Goal: Find specific page/section: Find specific page/section

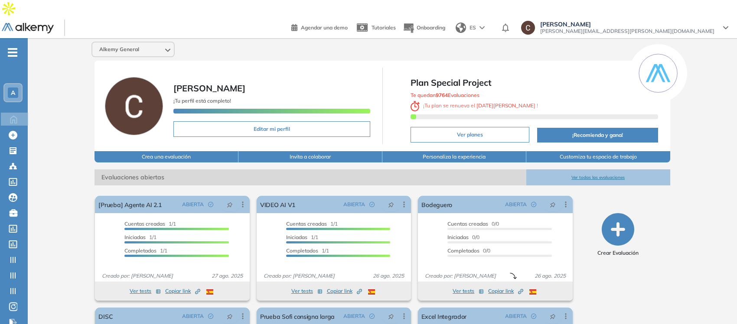
click at [9, 88] on div "A" at bounding box center [13, 93] width 10 height 10
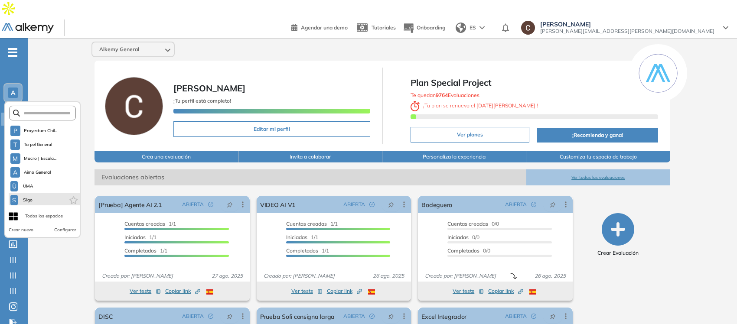
scroll to position [690, 0]
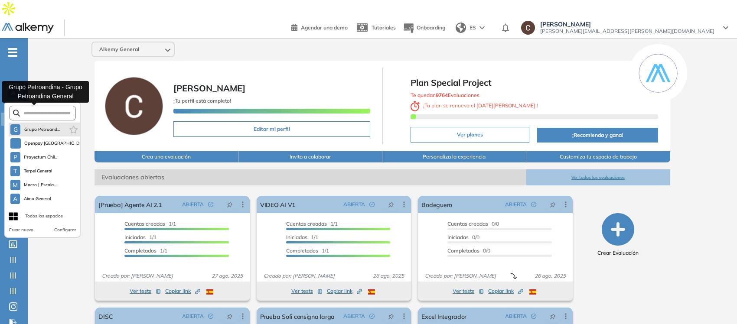
click at [39, 126] on span "Grupo Petroand..." at bounding box center [42, 129] width 36 height 7
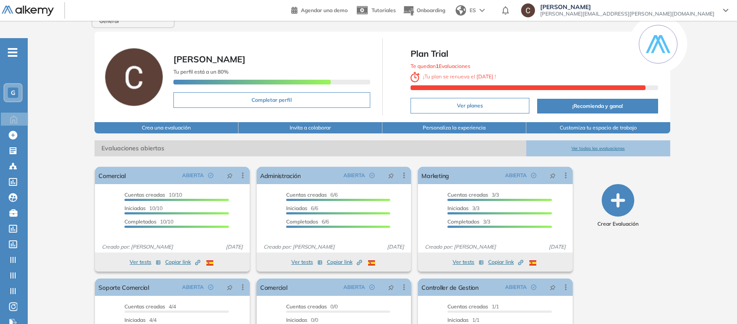
scroll to position [54, 0]
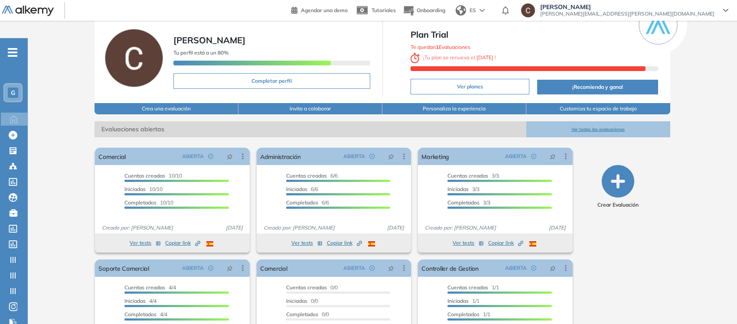
click at [501, 79] on button "Ver planes" at bounding box center [469, 87] width 119 height 16
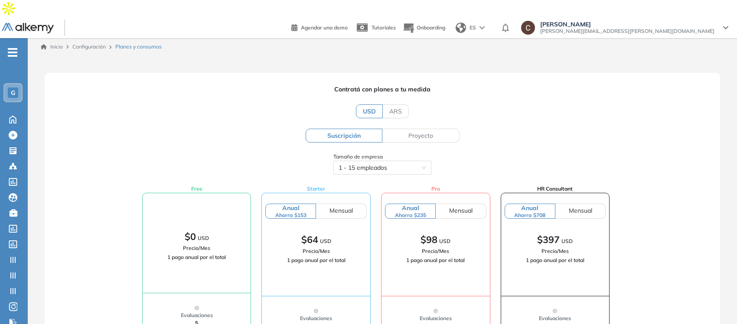
click at [95, 43] on span "Configuración" at bounding box center [88, 46] width 33 height 7
click at [13, 114] on icon at bounding box center [12, 119] width 15 height 10
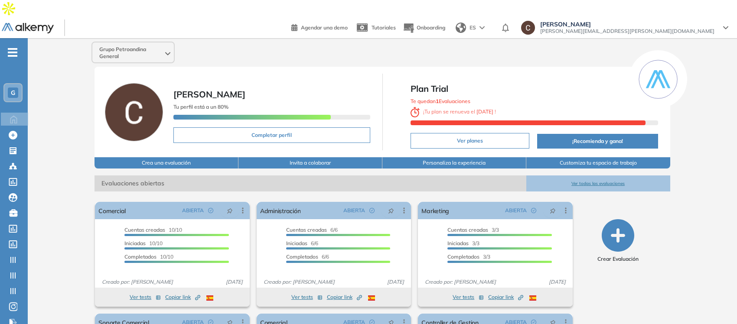
click at [712, 160] on div "Grupo Petroandina General [PERSON_NAME] Tu perfil está a un 80% Completar perfi…" at bounding box center [382, 233] width 709 height 391
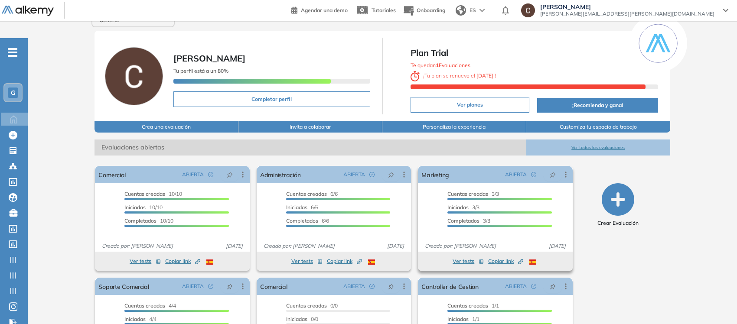
scroll to position [54, 0]
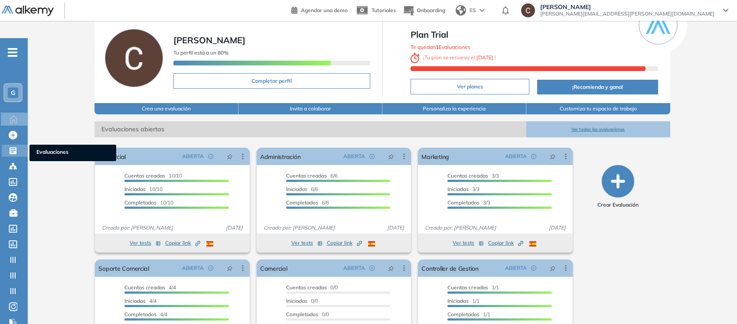
click at [19, 145] on div at bounding box center [14, 150] width 10 height 10
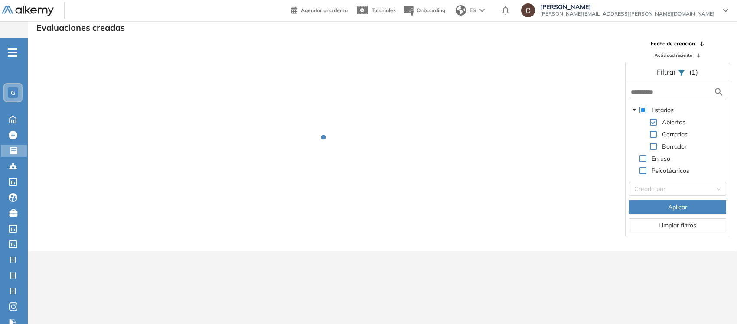
scroll to position [20, 0]
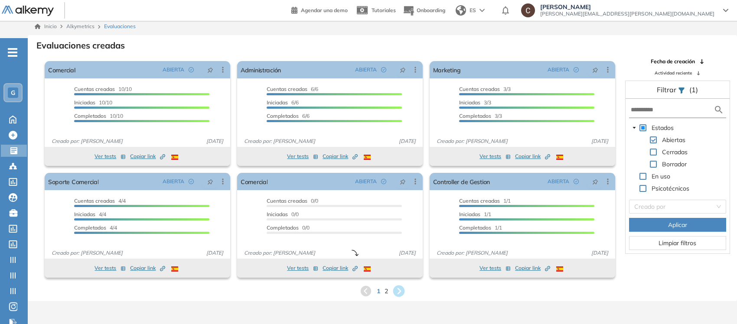
click at [399, 284] on icon at bounding box center [399, 291] width 14 height 14
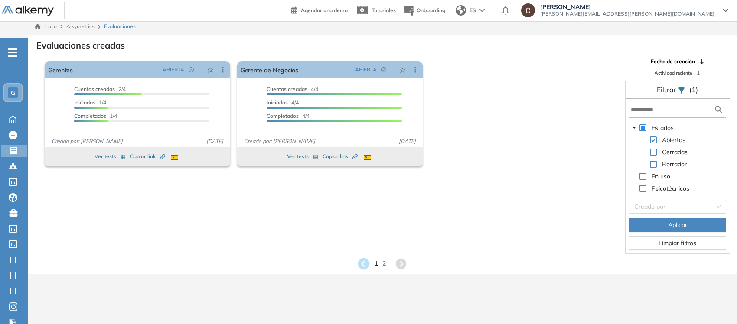
click at [359, 258] on icon at bounding box center [364, 264] width 12 height 12
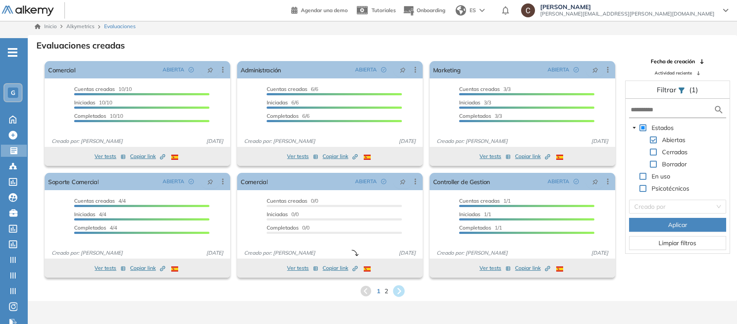
click at [396, 286] on icon at bounding box center [399, 292] width 12 height 12
